Goal: Transaction & Acquisition: Purchase product/service

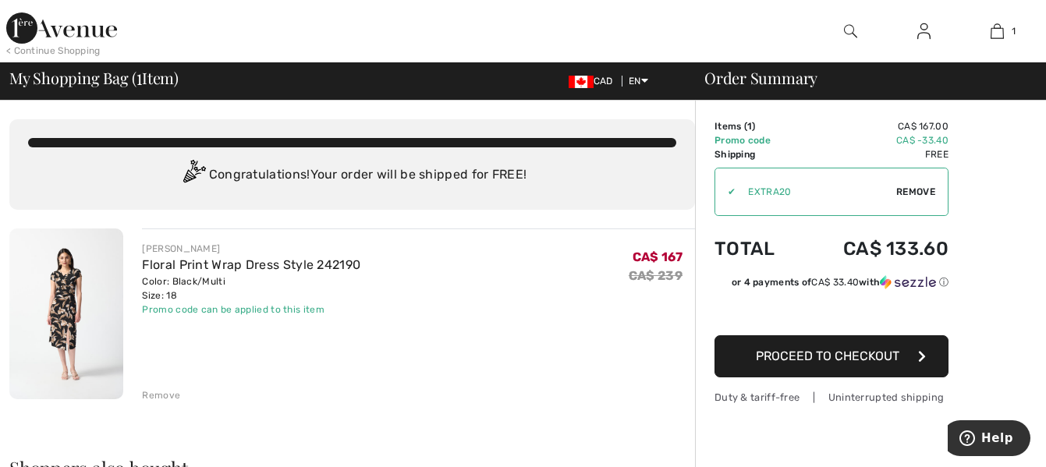
click at [267, 266] on link "Floral Print Wrap Dress Style 242190" at bounding box center [251, 264] width 218 height 15
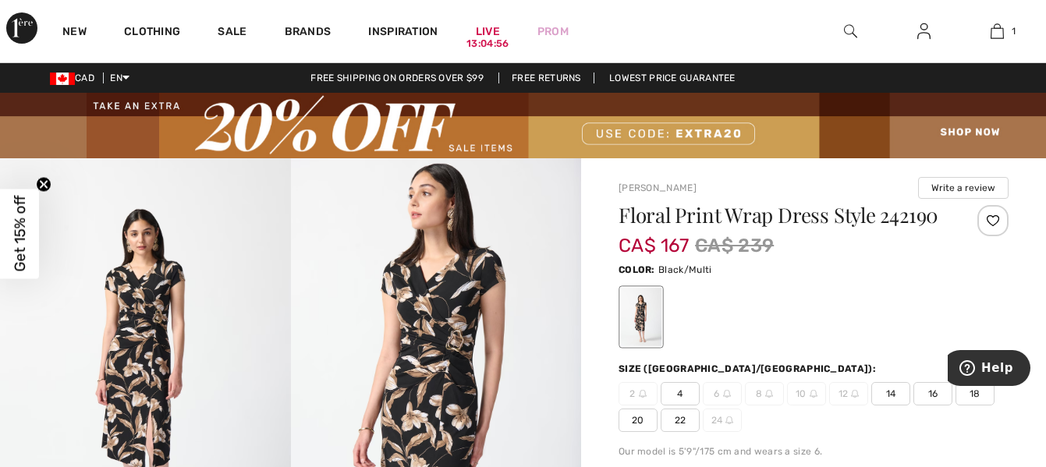
click at [16, 246] on span "Get 15% off" at bounding box center [20, 234] width 18 height 76
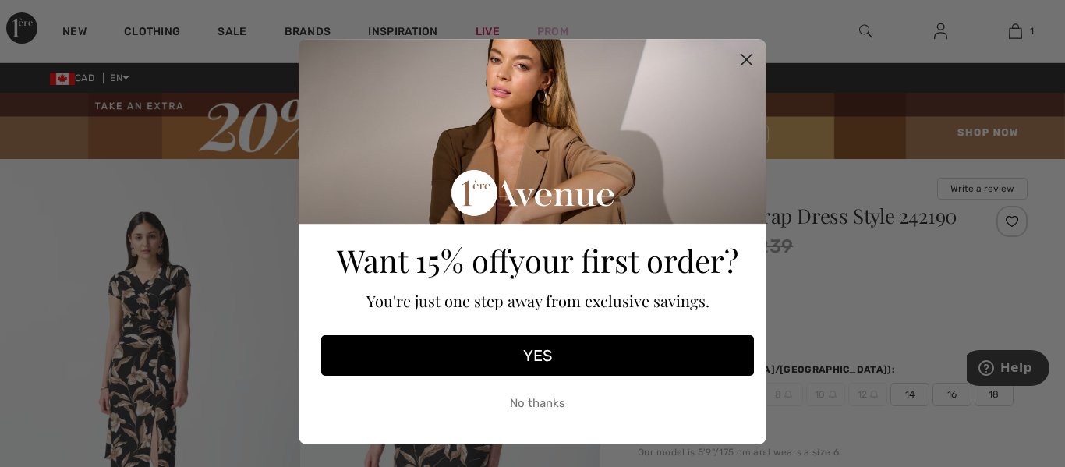
click at [521, 349] on button "YES" at bounding box center [537, 355] width 433 height 41
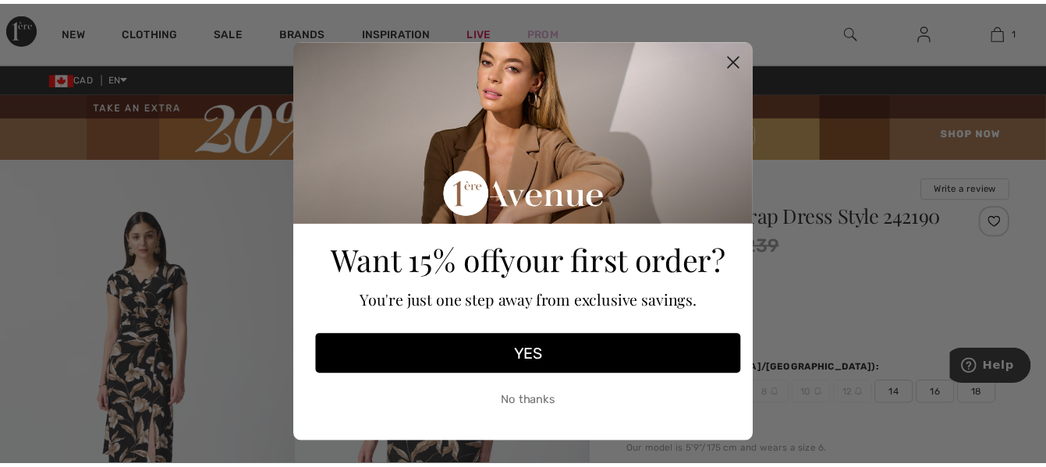
scroll to position [39, 0]
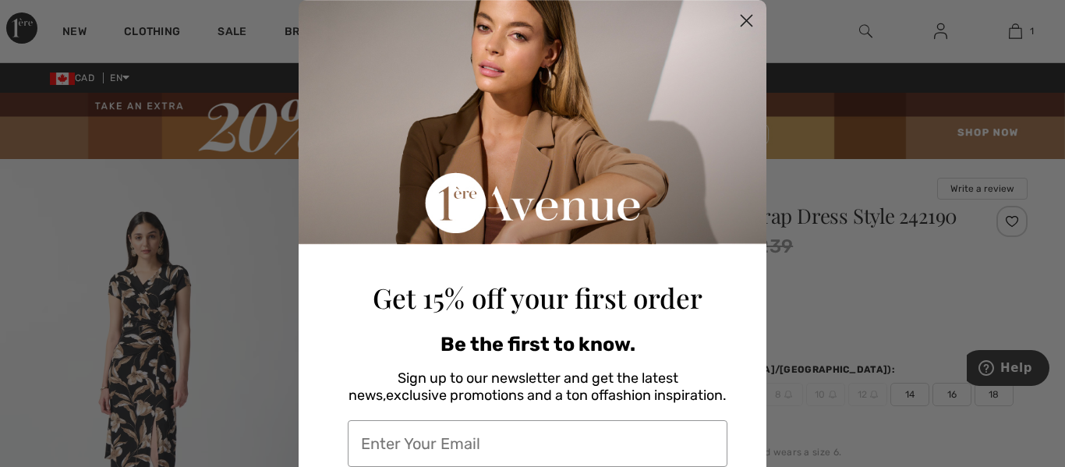
click at [736, 19] on circle "Close dialog" at bounding box center [747, 21] width 26 height 26
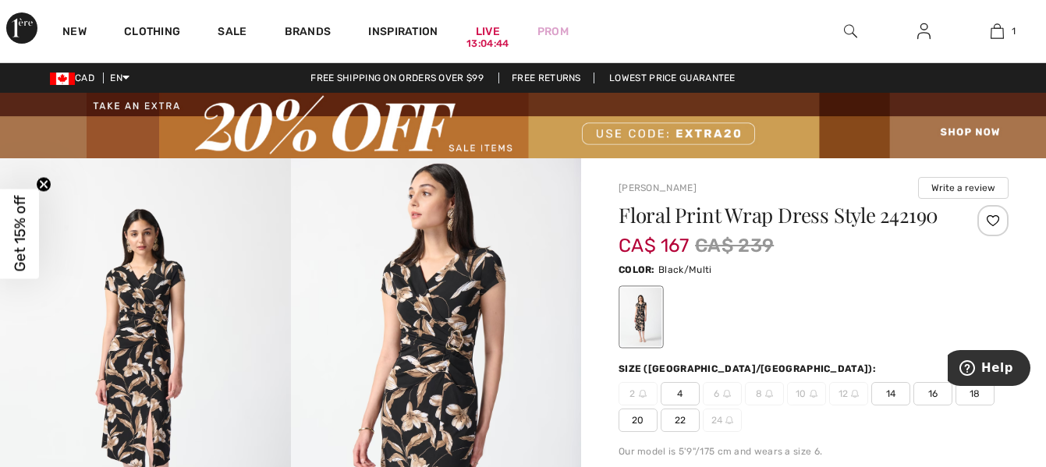
click at [422, 382] on img at bounding box center [436, 375] width 291 height 435
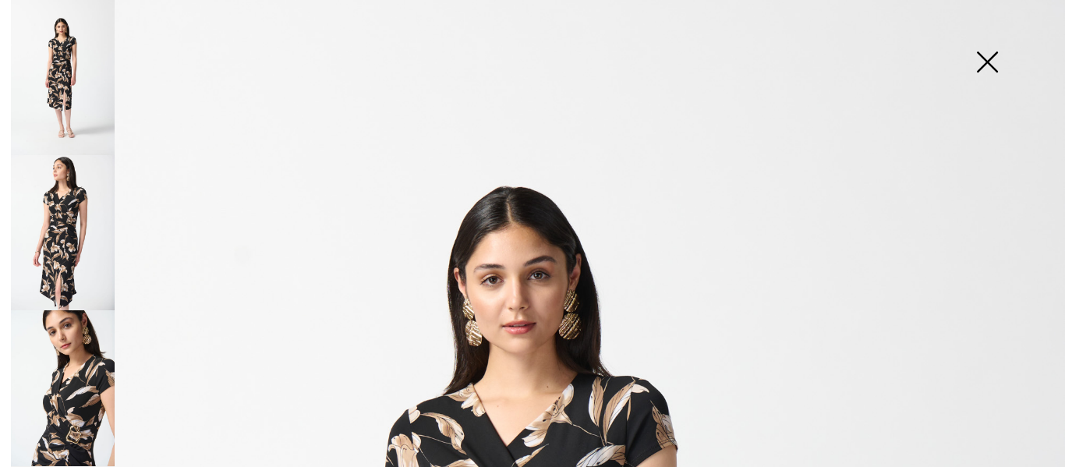
click img
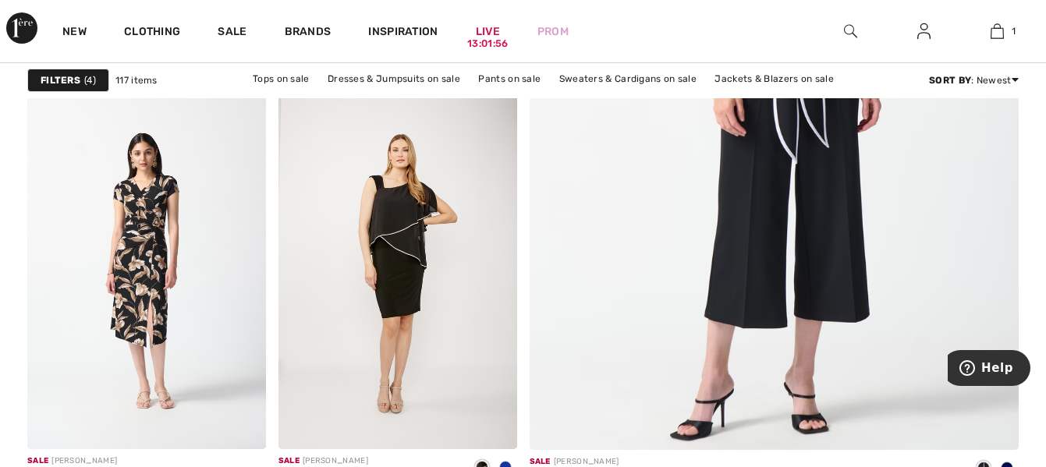
scroll to position [626, 0]
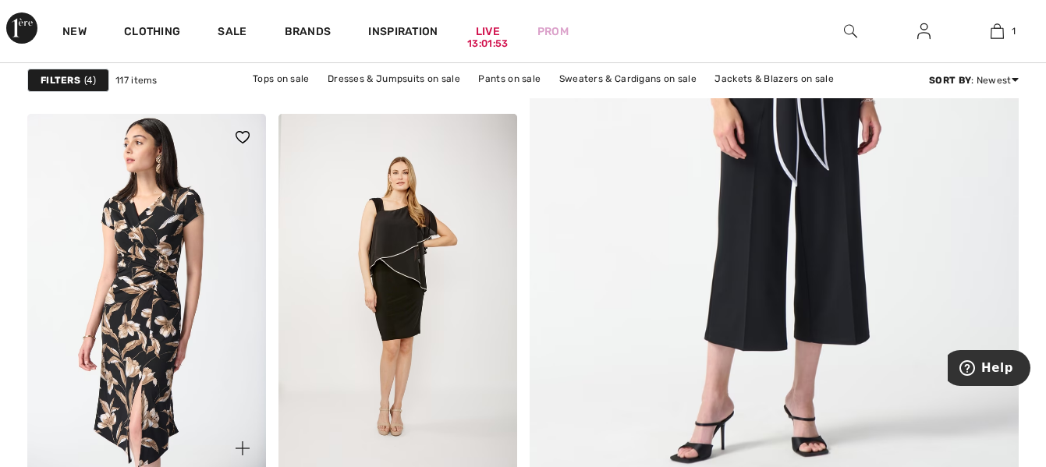
click at [162, 291] on img at bounding box center [146, 293] width 239 height 358
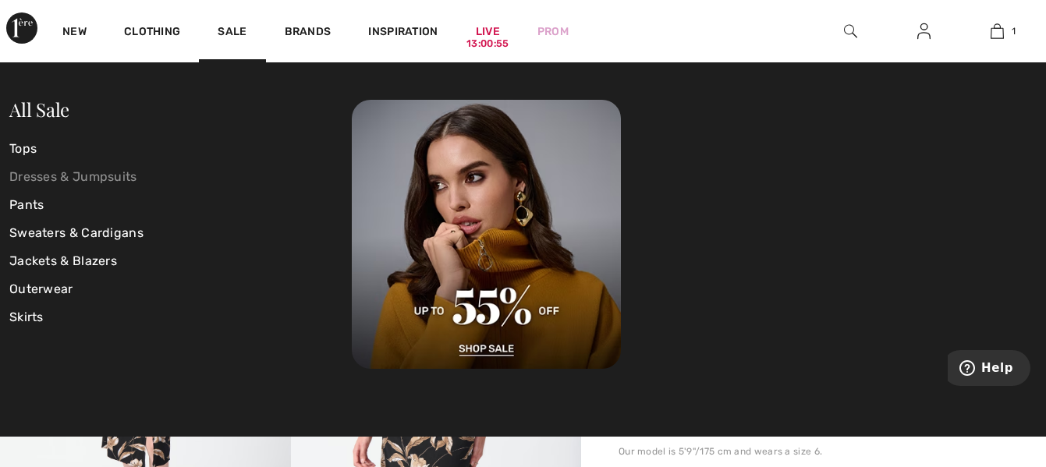
click at [122, 178] on link "Dresses & Jumpsuits" at bounding box center [180, 177] width 342 height 28
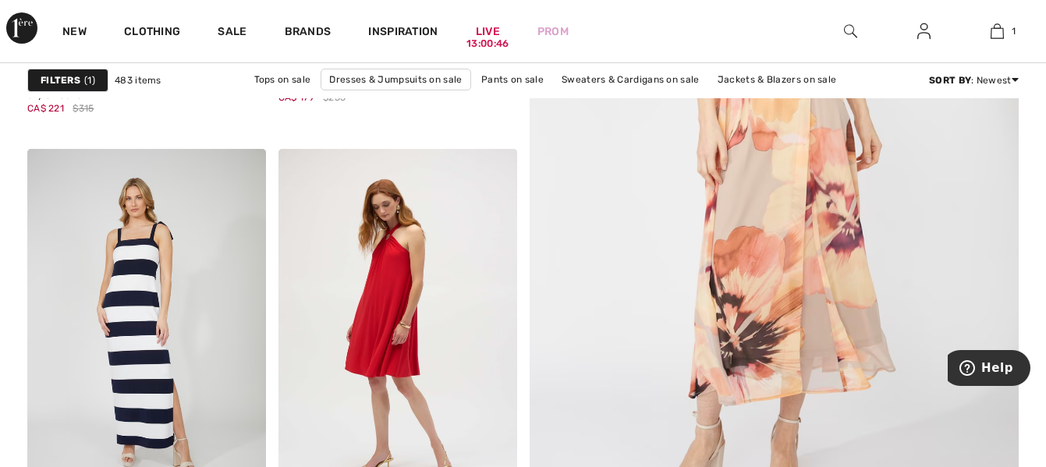
scroll to position [593, 0]
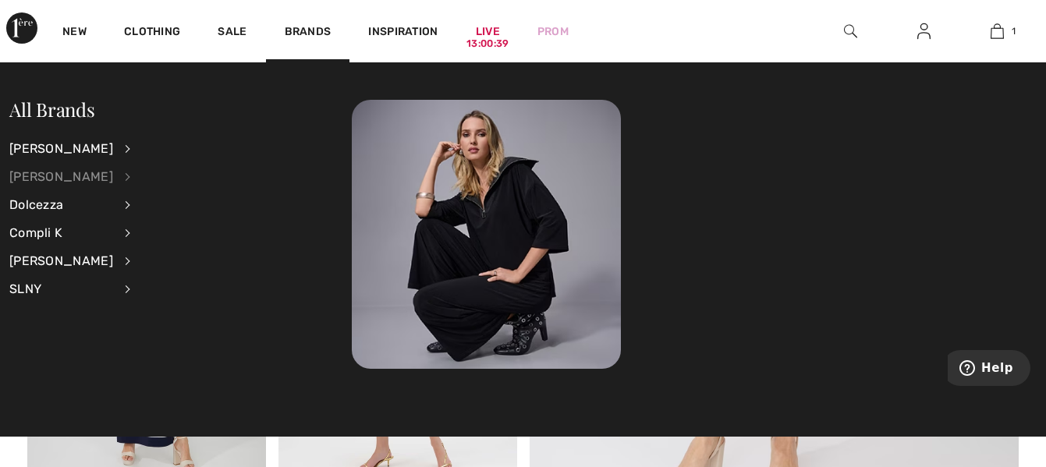
click at [52, 176] on div "[PERSON_NAME]" at bounding box center [61, 177] width 104 height 28
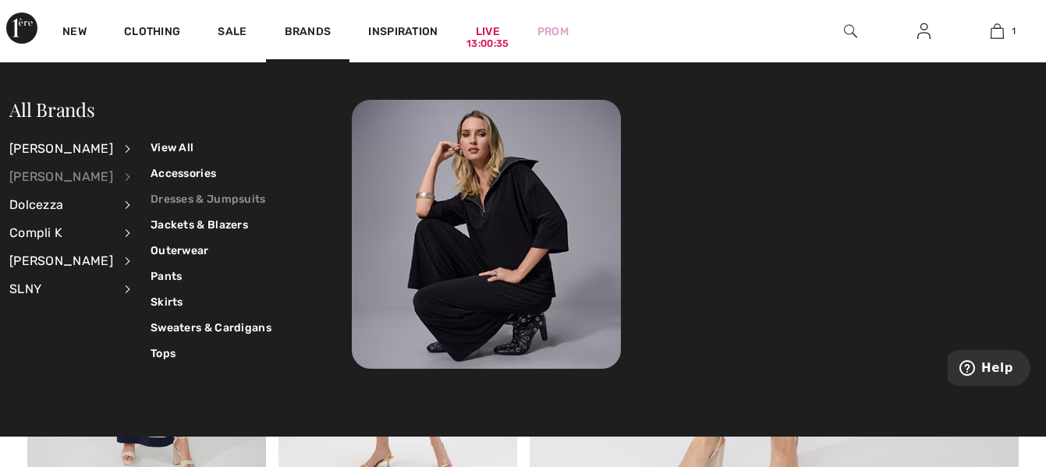
click at [173, 194] on link "Dresses & Jumpsuits" at bounding box center [210, 199] width 121 height 26
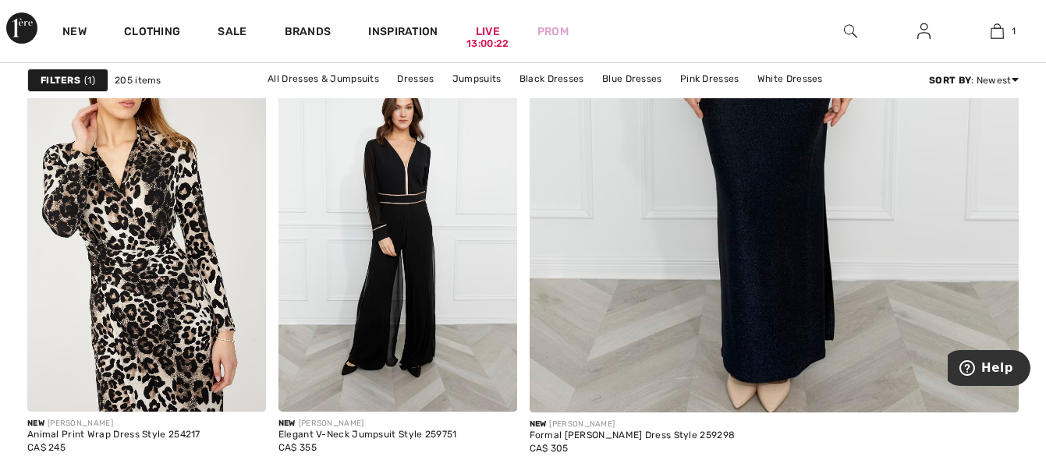
scroll to position [717, 0]
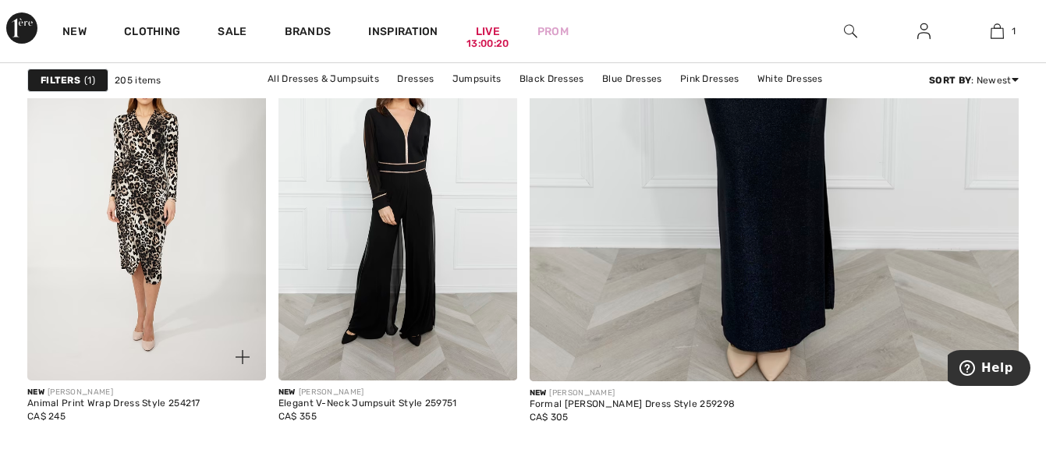
click at [162, 215] on img at bounding box center [146, 202] width 239 height 358
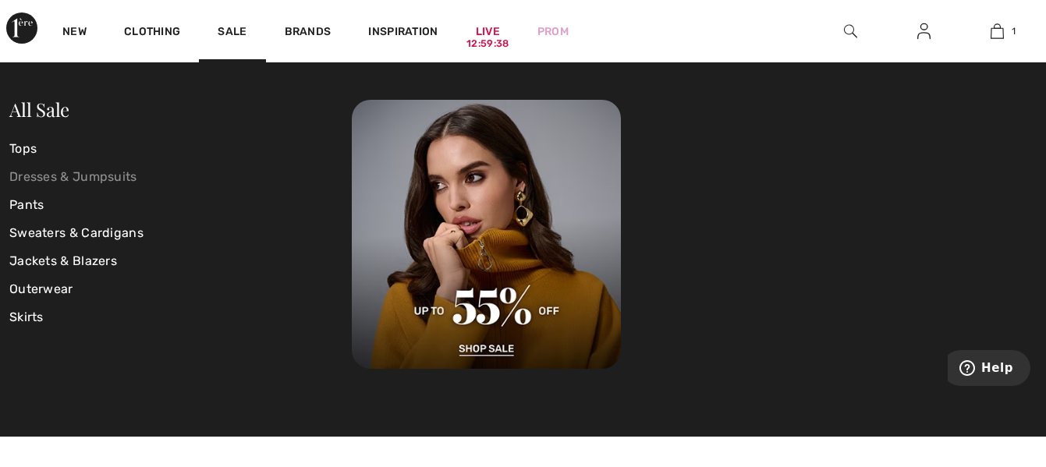
click at [101, 175] on link "Dresses & Jumpsuits" at bounding box center [180, 177] width 342 height 28
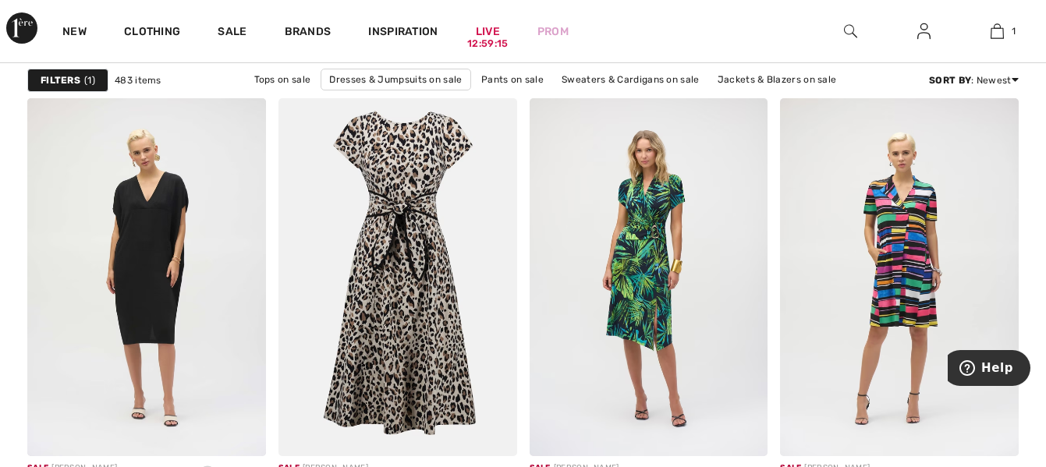
scroll to position [2589, 0]
click at [383, 297] on img at bounding box center [397, 278] width 239 height 358
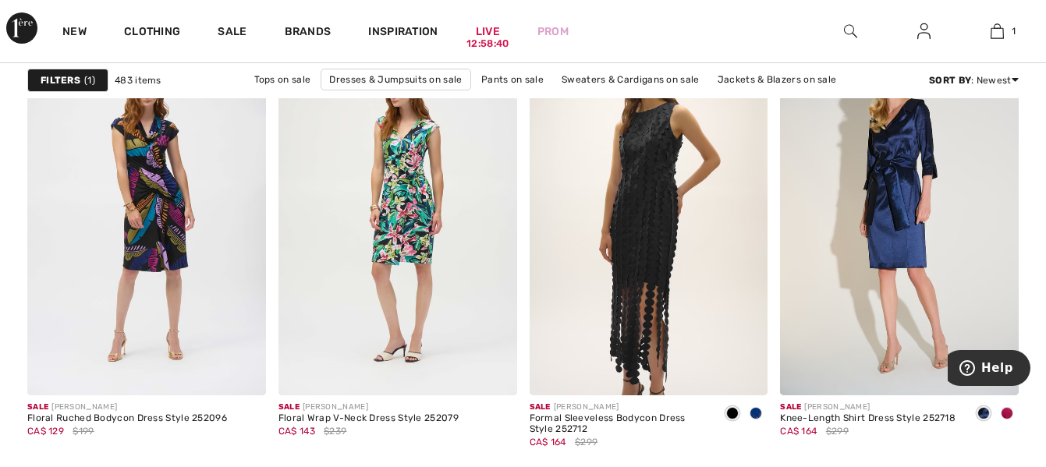
scroll to position [5053, 0]
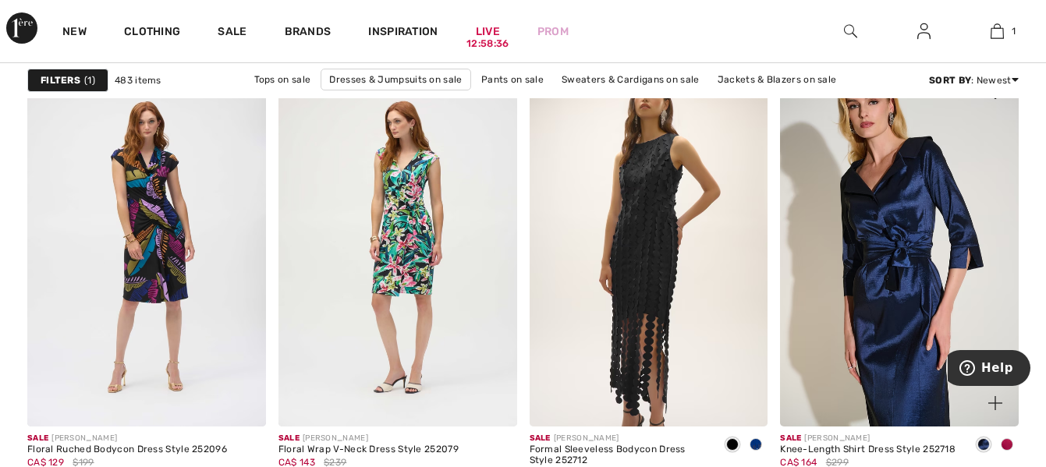
click at [873, 284] on img at bounding box center [899, 248] width 239 height 358
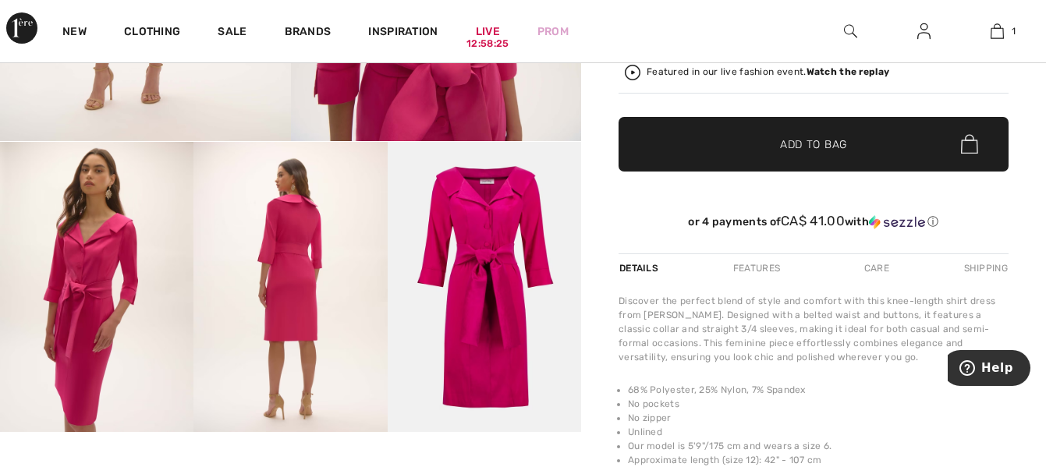
scroll to position [468, 0]
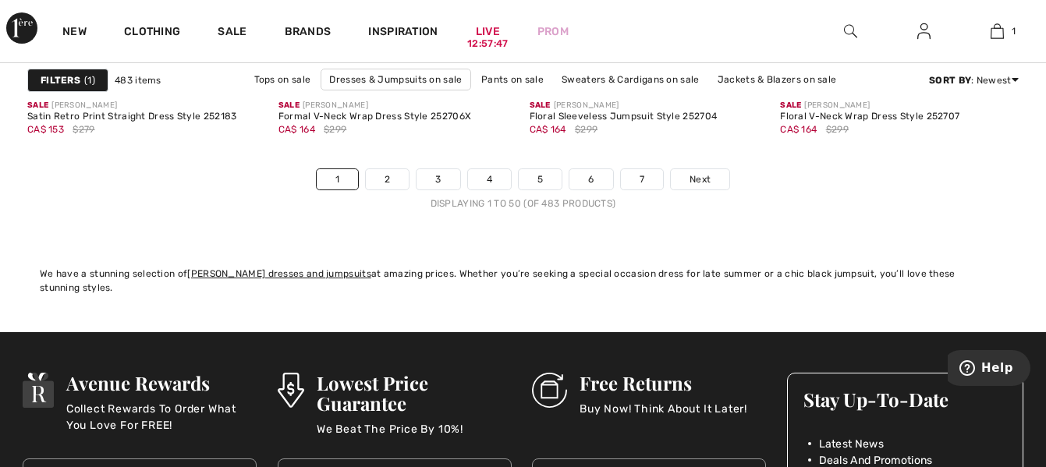
scroll to position [6955, 0]
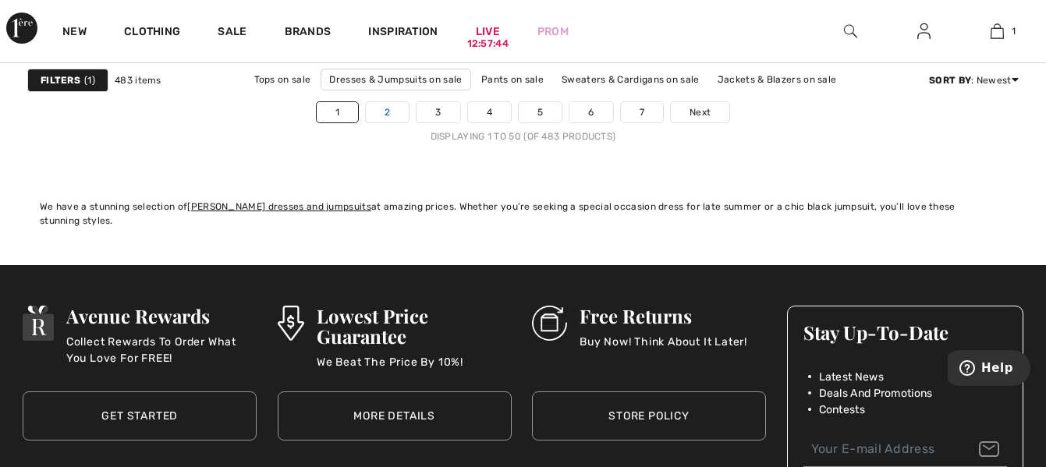
click at [395, 110] on link "2" at bounding box center [387, 112] width 43 height 20
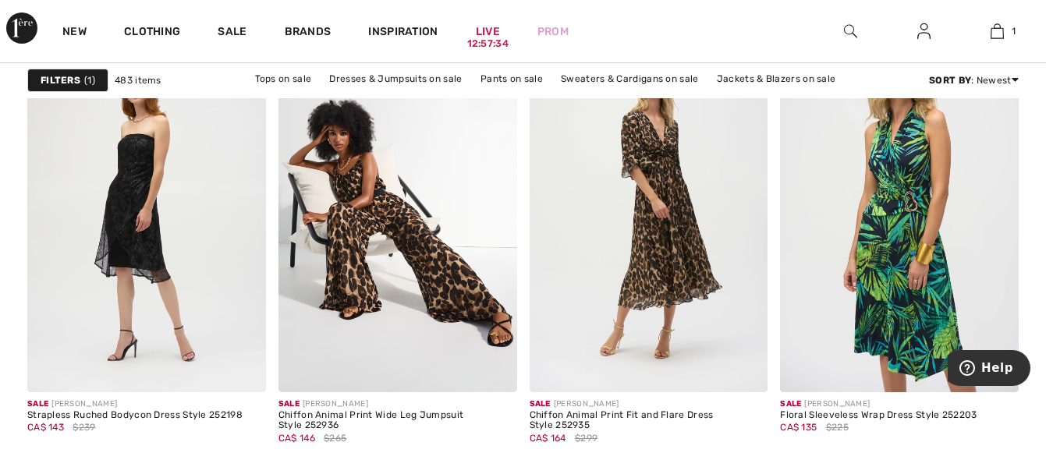
scroll to position [1154, 0]
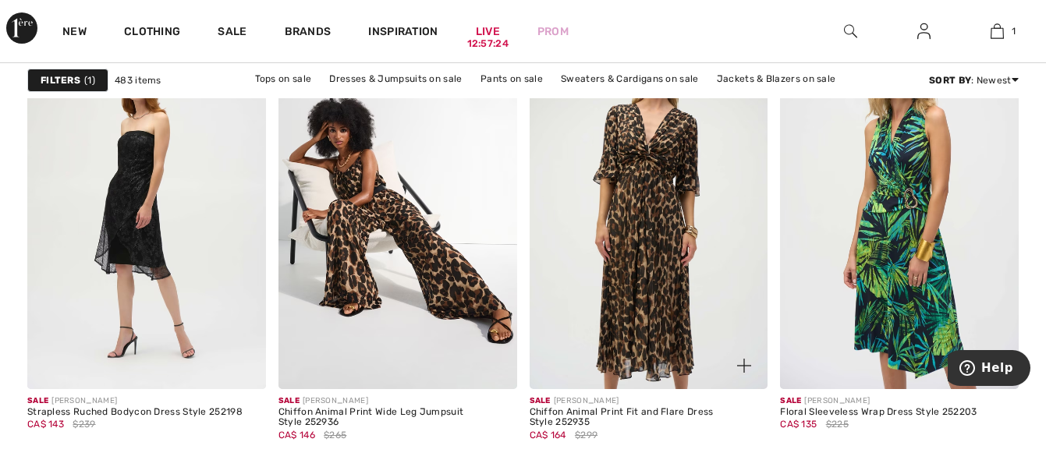
click at [658, 325] on img at bounding box center [648, 210] width 239 height 358
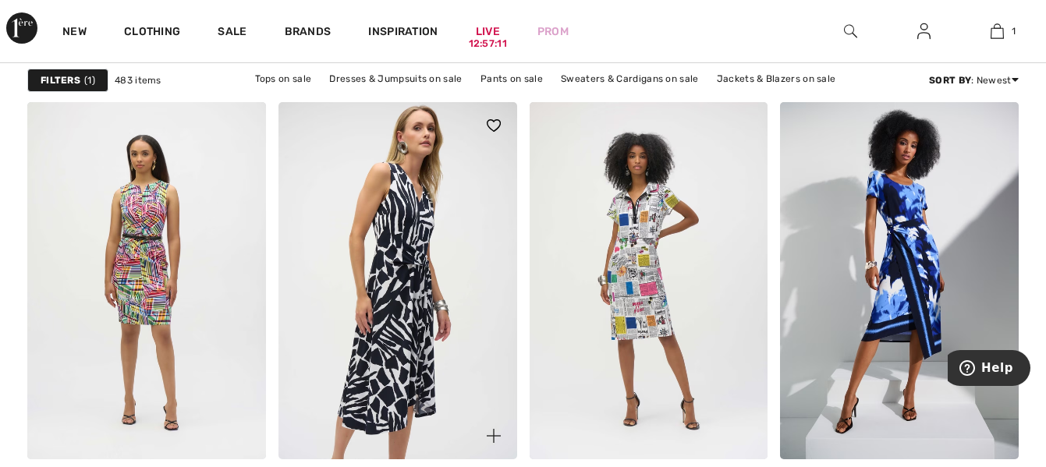
click at [397, 296] on img at bounding box center [397, 281] width 239 height 358
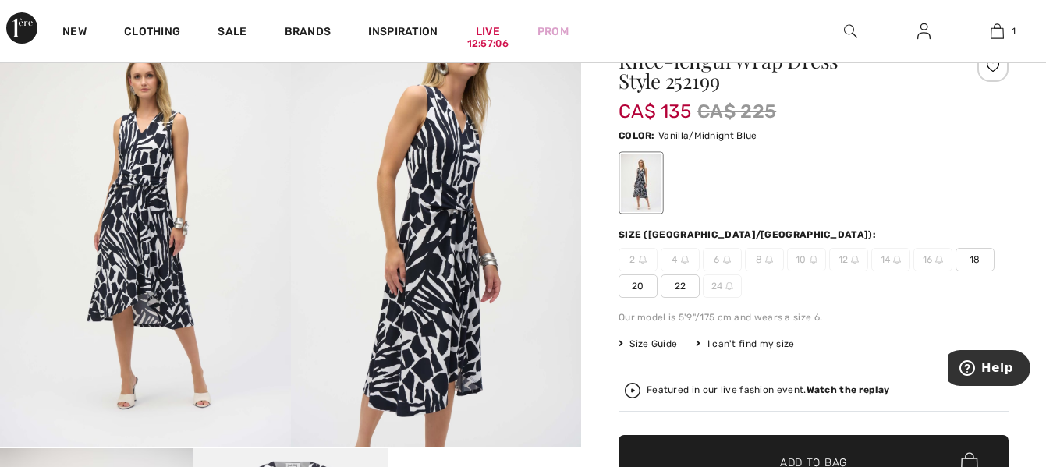
scroll to position [156, 0]
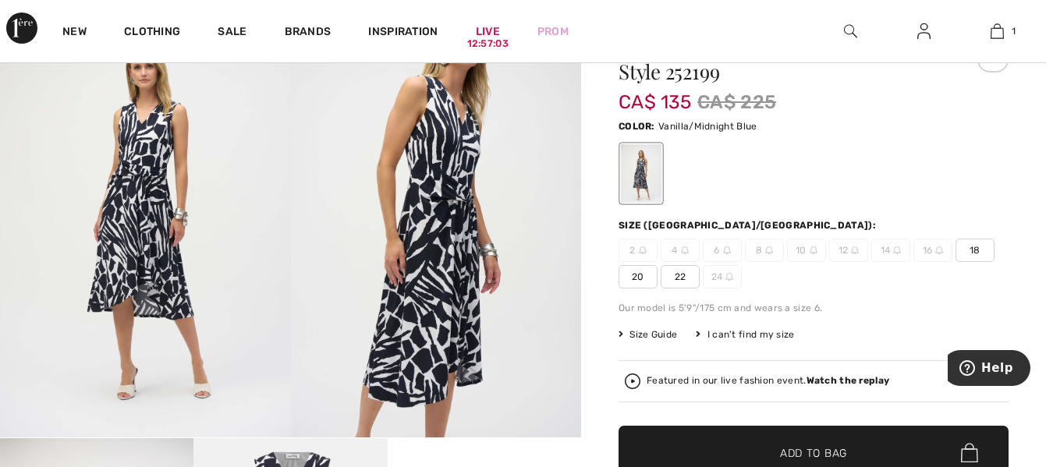
click at [151, 252] on img at bounding box center [145, 219] width 291 height 435
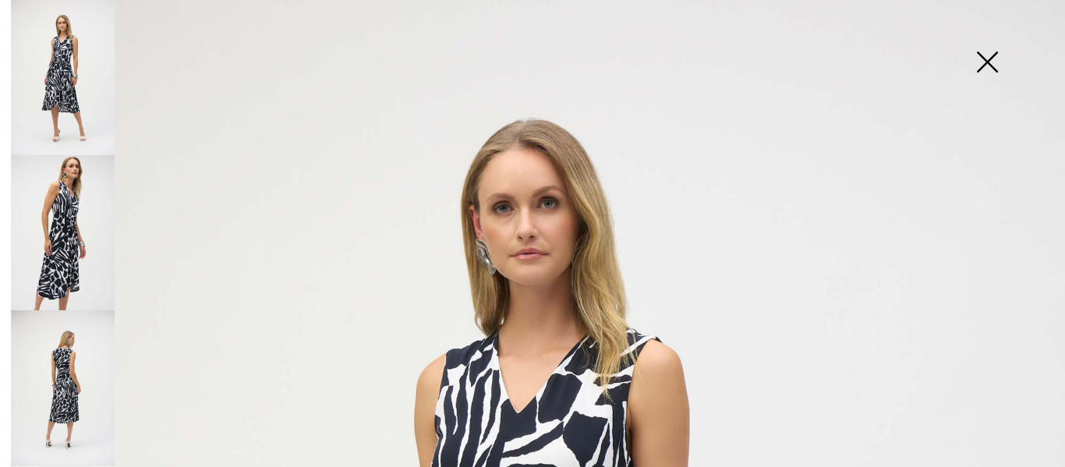
scroll to position [29, 0]
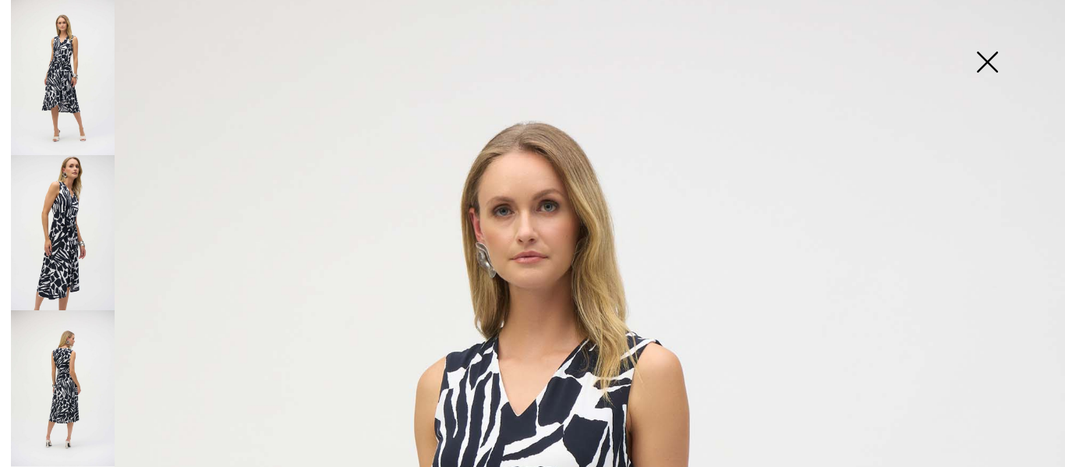
click at [982, 60] on img at bounding box center [987, 63] width 78 height 80
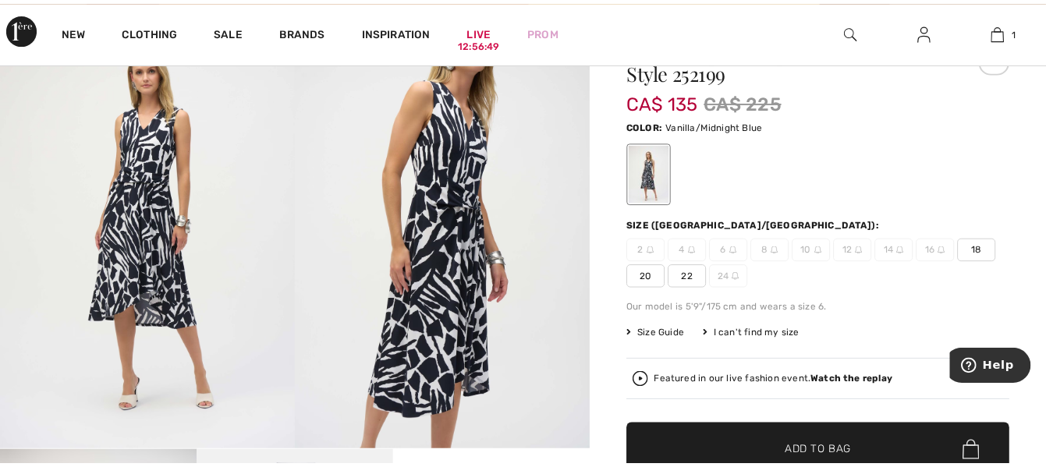
scroll to position [156, 0]
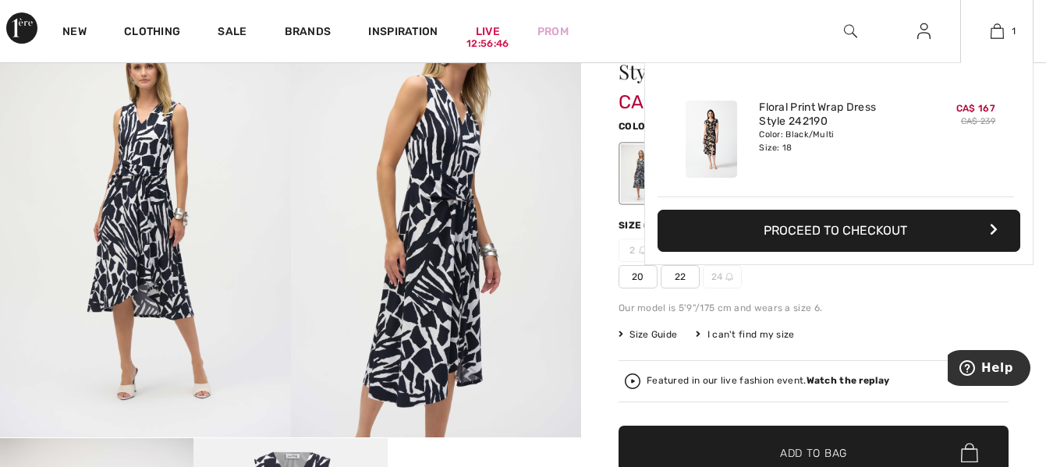
click at [908, 317] on div "Added to Bag [PERSON_NAME] Floral Print Wrap Dress Style 242190 CA$ 167 CA$ 239…" at bounding box center [838, 200] width 389 height 277
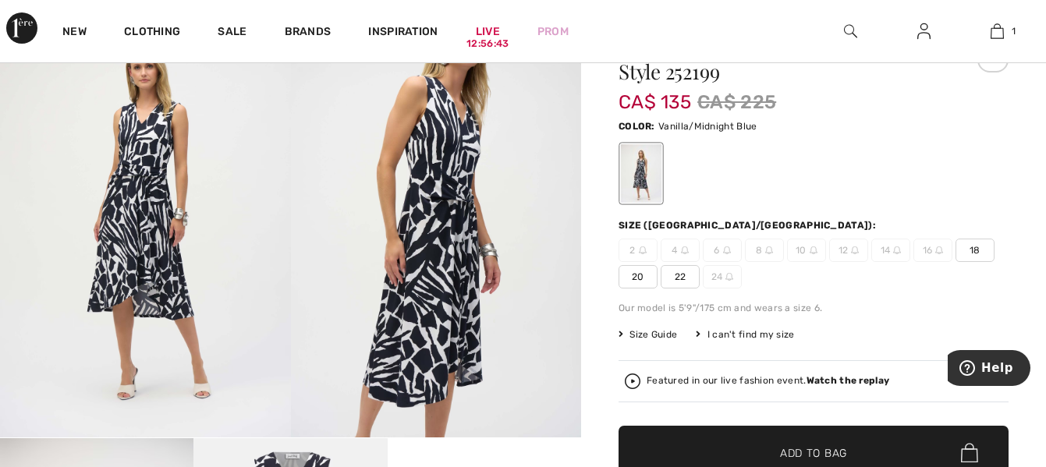
click at [978, 251] on span "18" at bounding box center [974, 250] width 39 height 23
click at [891, 444] on span "✔ Added to Bag Add to Bag" at bounding box center [813, 453] width 390 height 55
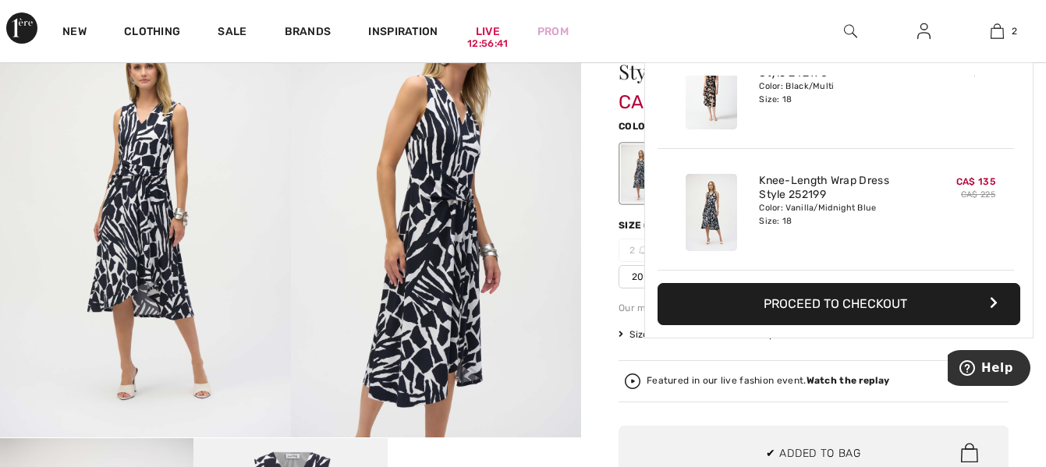
scroll to position [0, 0]
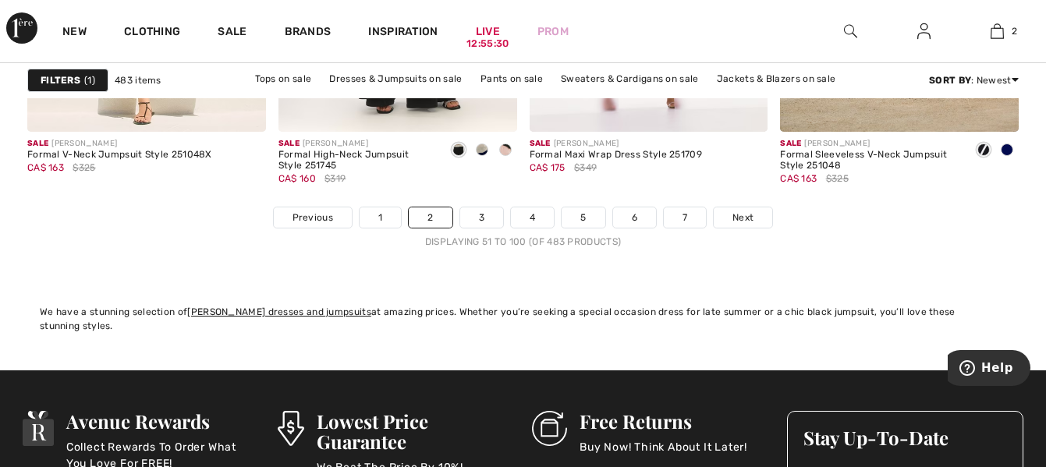
scroll to position [6830, 0]
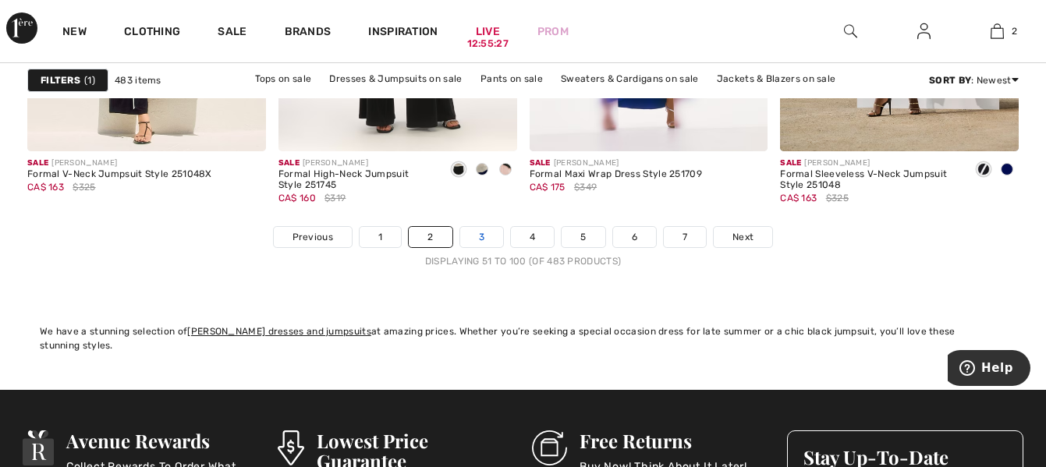
click at [476, 232] on link "3" at bounding box center [481, 237] width 43 height 20
click at [478, 235] on link "3" at bounding box center [481, 237] width 43 height 20
